Goal: Task Accomplishment & Management: Complete application form

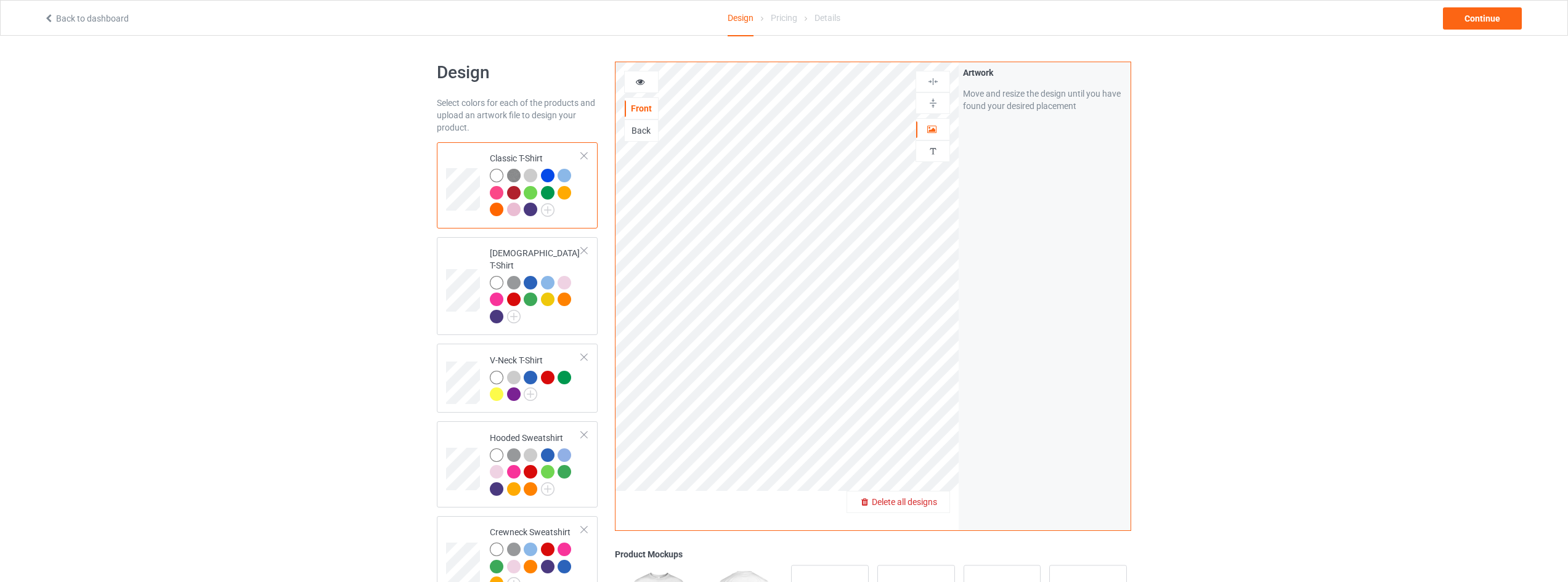
click at [924, 501] on span "Delete all designs" at bounding box center [905, 502] width 65 height 10
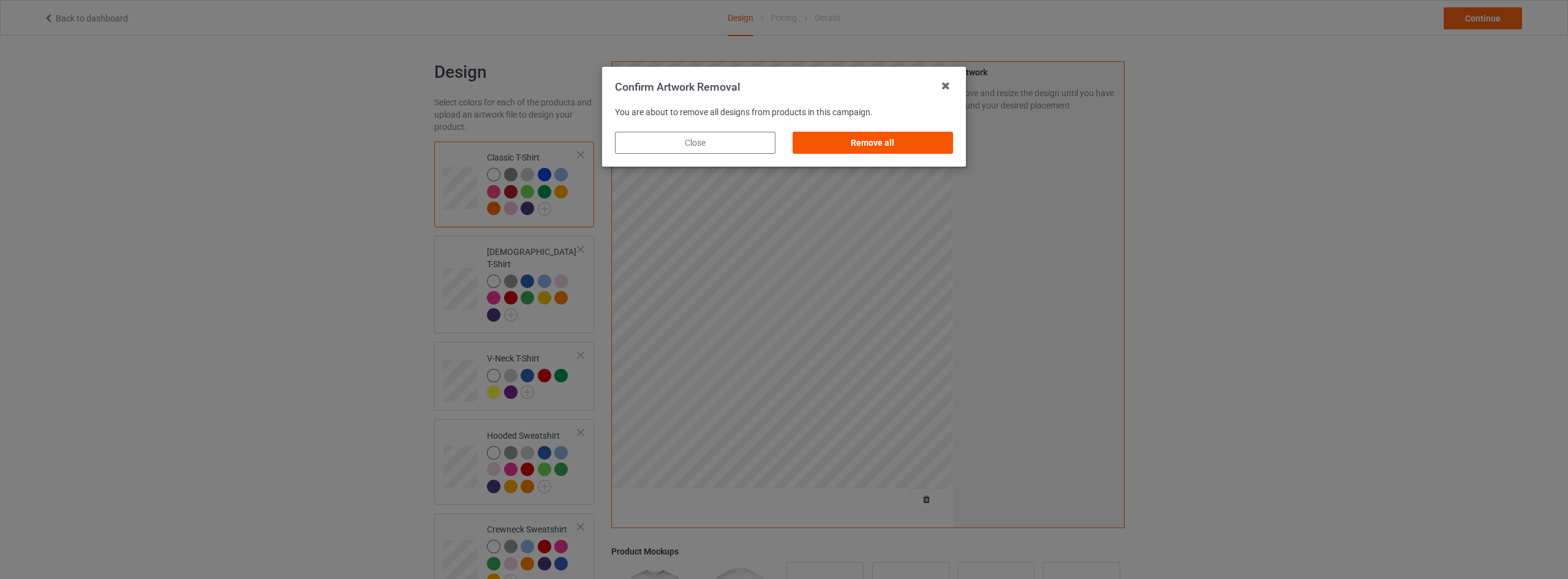
click at [846, 135] on div "Remove all" at bounding box center [872, 142] width 160 height 22
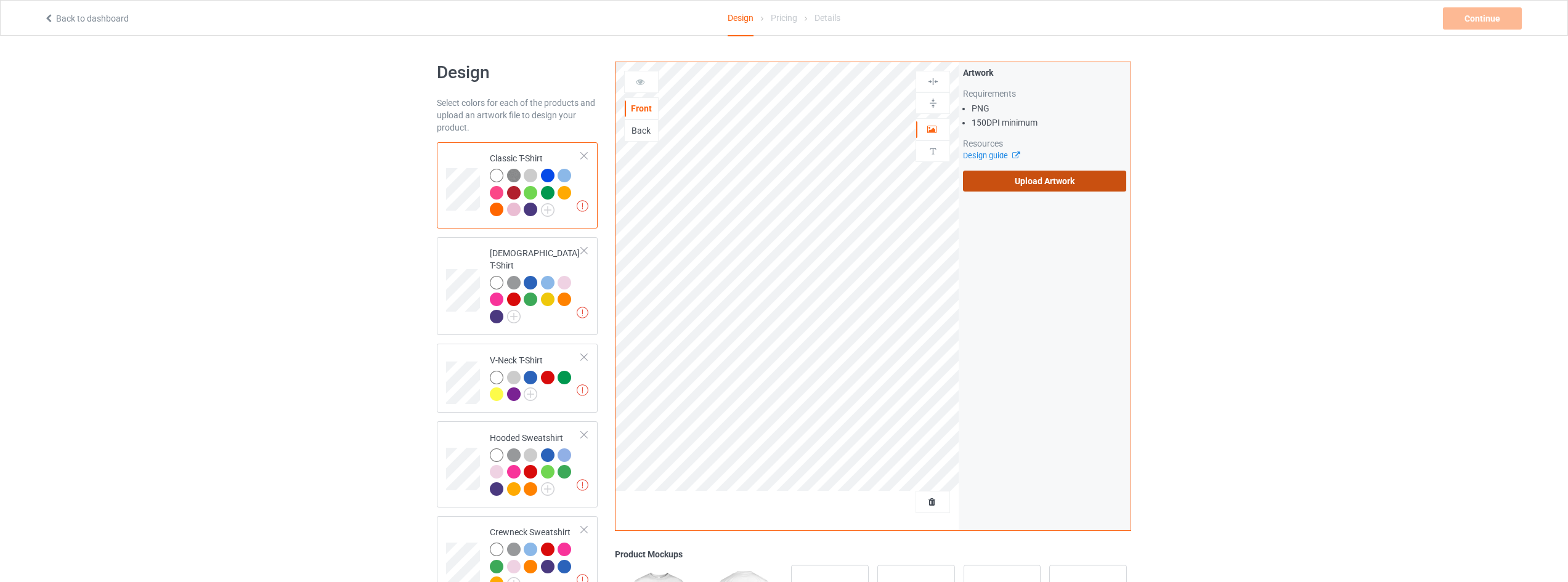
click at [1029, 180] on label "Upload Artwork" at bounding box center [1044, 180] width 163 height 21
click at [0, 0] on input "Upload Artwork" at bounding box center [0, 0] width 0 height 0
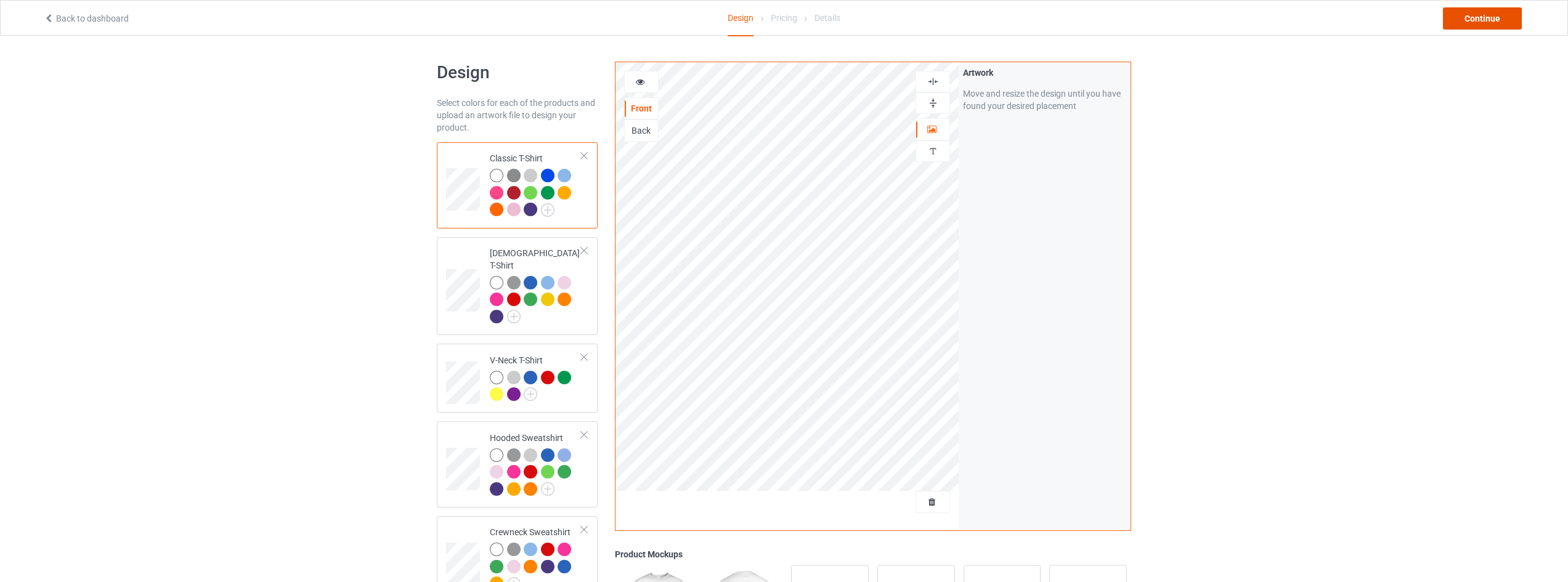
click at [1496, 14] on div "Continue" at bounding box center [1483, 18] width 79 height 22
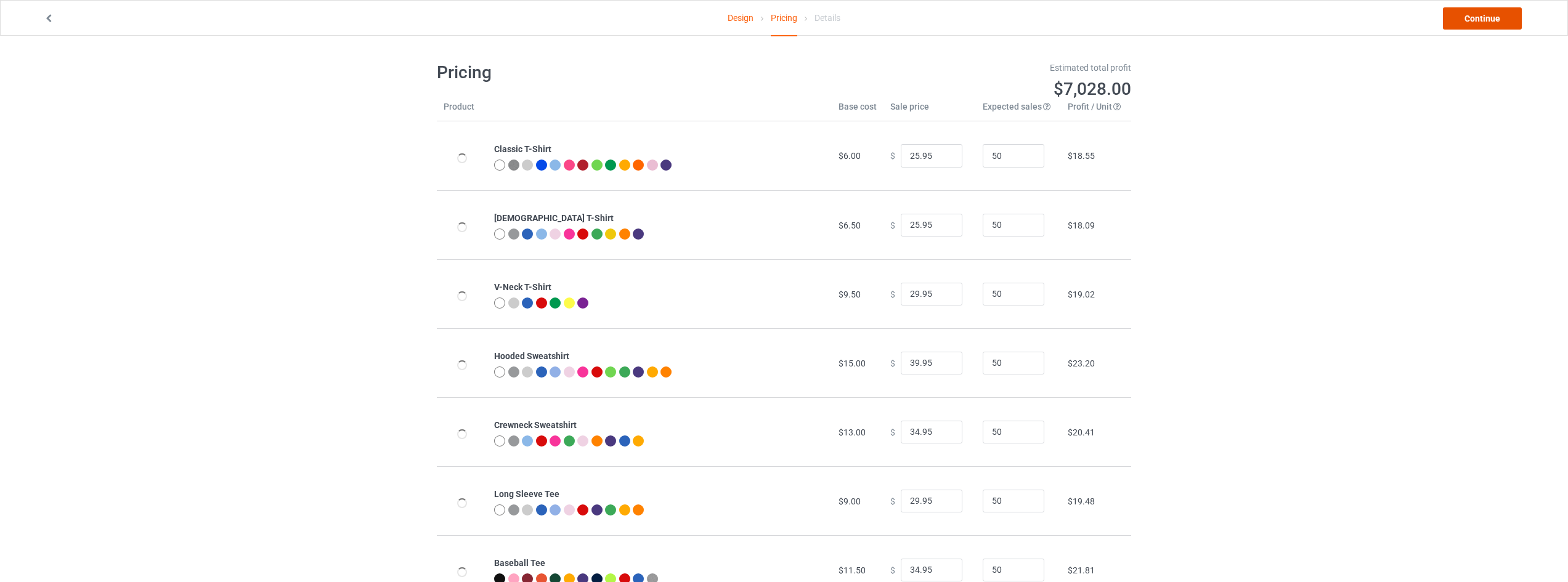
click at [1493, 16] on link "Continue" at bounding box center [1483, 18] width 79 height 22
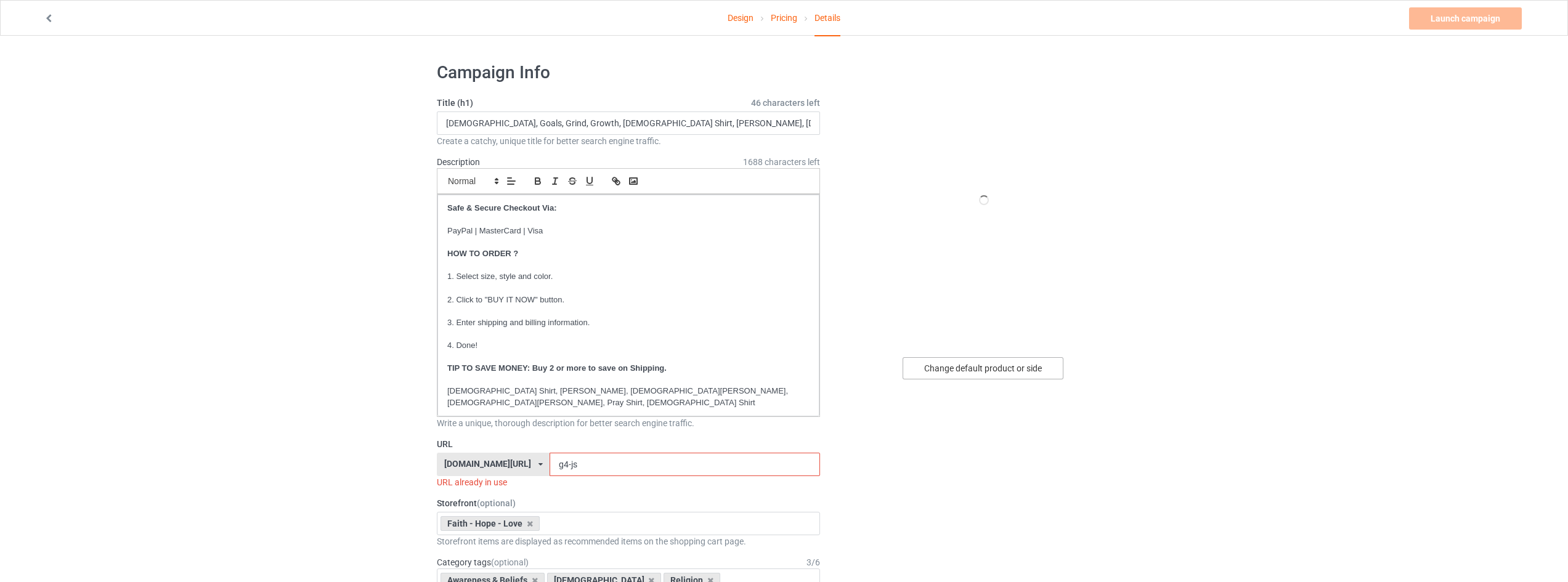
click at [962, 361] on div "Change default product or side" at bounding box center [983, 368] width 160 height 22
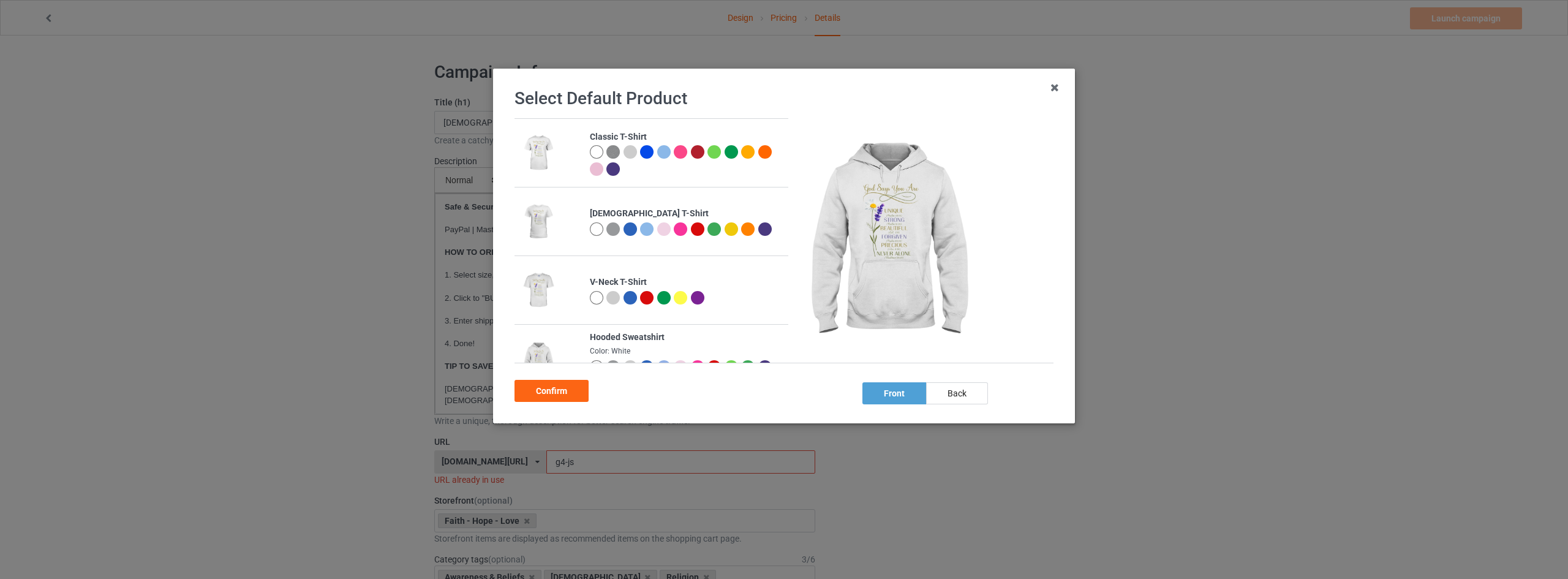
click at [596, 223] on div at bounding box center [596, 229] width 14 height 14
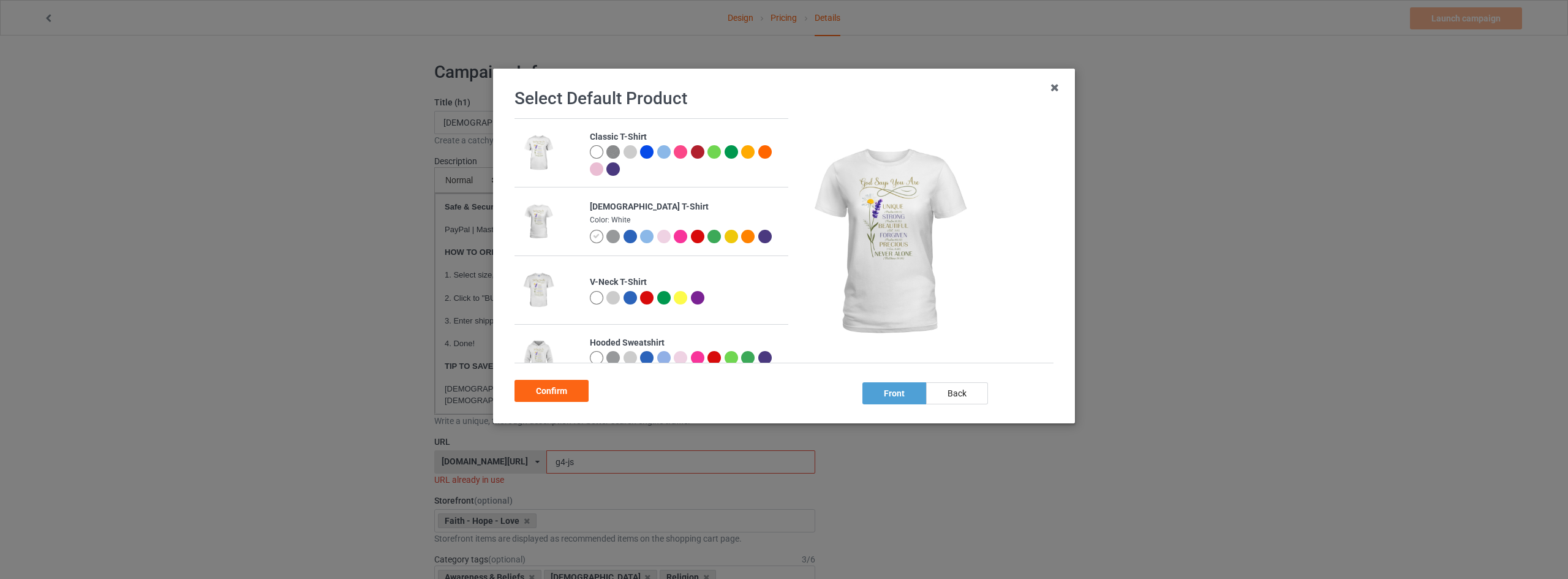
click at [549, 385] on div "Confirm" at bounding box center [552, 390] width 74 height 22
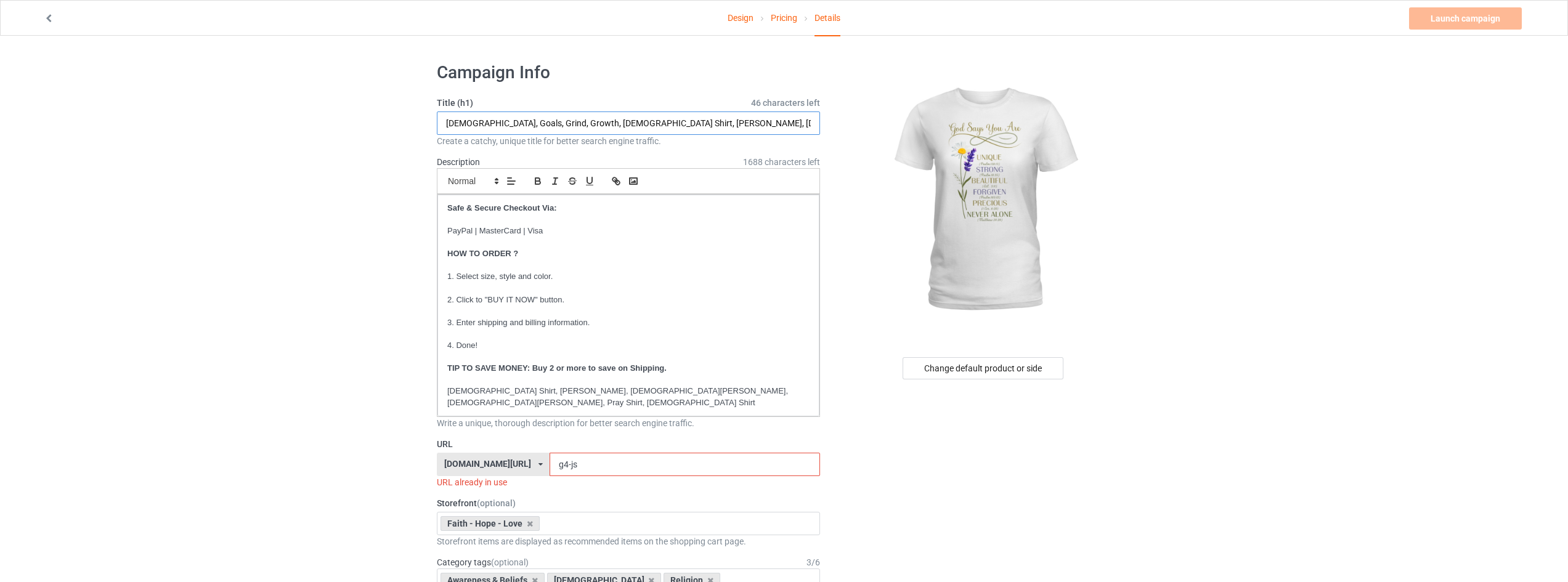
drag, startPoint x: 543, startPoint y: 123, endPoint x: 730, endPoint y: 137, distance: 187.5
type input "[DEMOGRAPHIC_DATA] Says You Are, [DEMOGRAPHIC_DATA] Shirt, [PERSON_NAME], [DEMO…"
drag, startPoint x: 590, startPoint y: 452, endPoint x: 520, endPoint y: 455, distance: 70.1
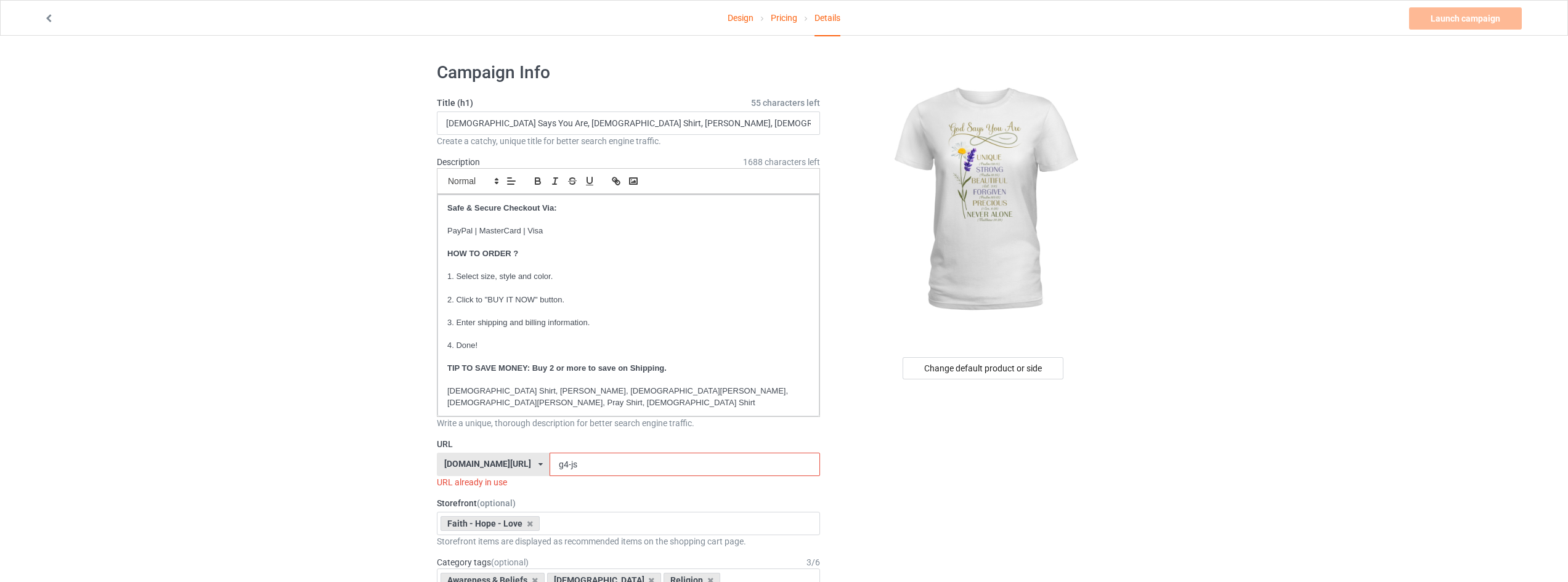
click at [522, 455] on div "[DOMAIN_NAME][URL] [DOMAIN_NAME][URL] [DOMAIN_NAME][URL] [DOMAIN_NAME][URL] [DO…" at bounding box center [628, 464] width 383 height 23
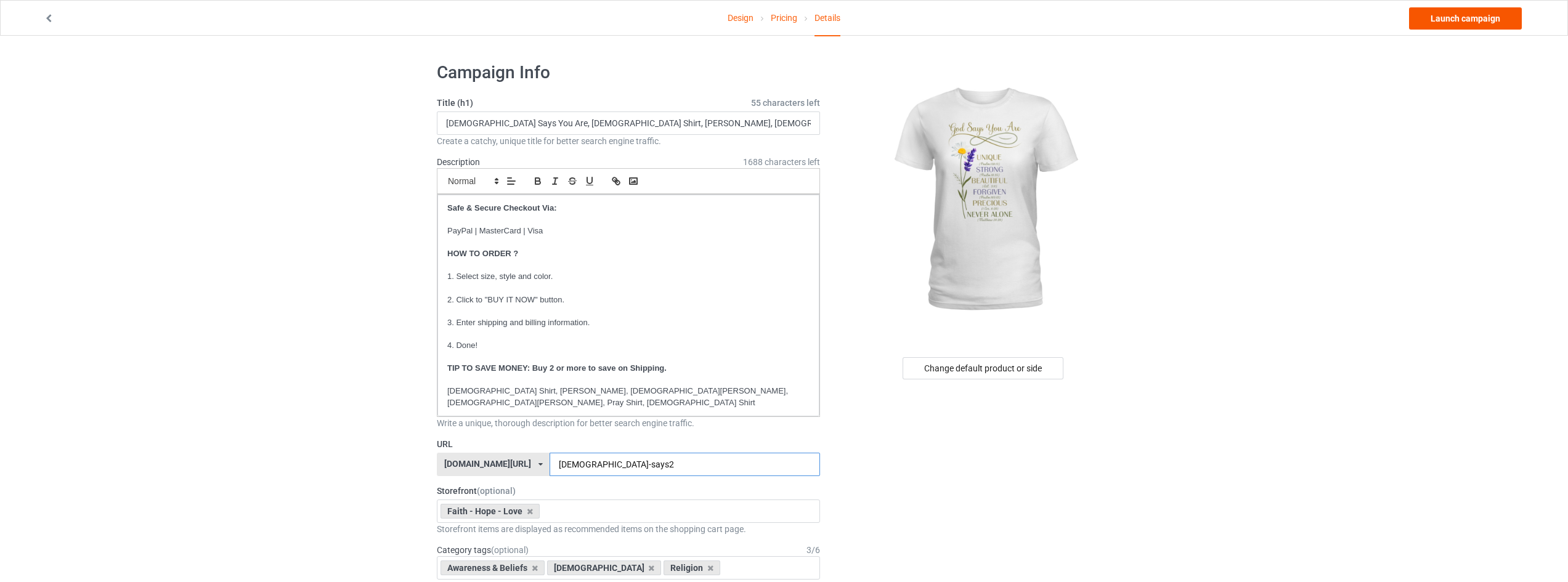
type input "[DEMOGRAPHIC_DATA]-says2"
click at [1466, 23] on link "Launch campaign" at bounding box center [1466, 18] width 113 height 22
